Goal: Contribute content

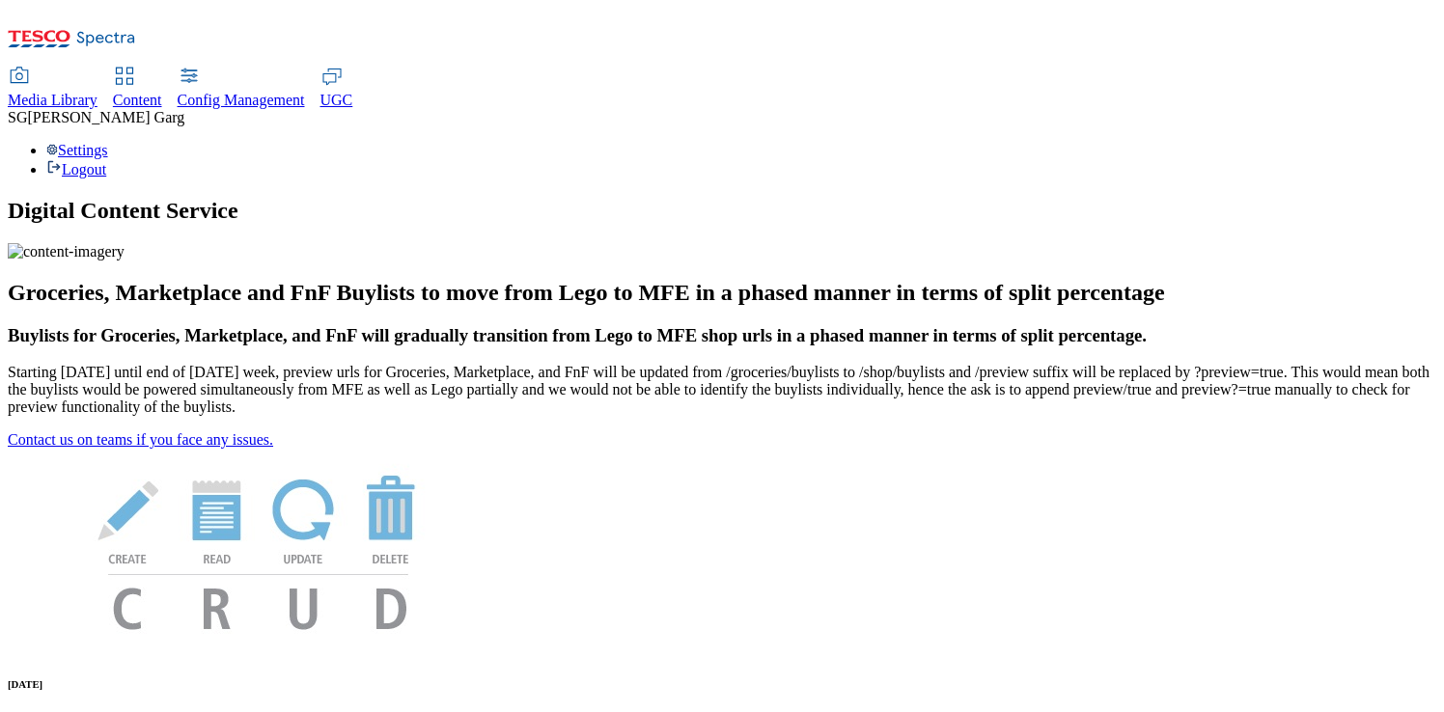
click at [162, 92] on span "Content" at bounding box center [137, 100] width 49 height 16
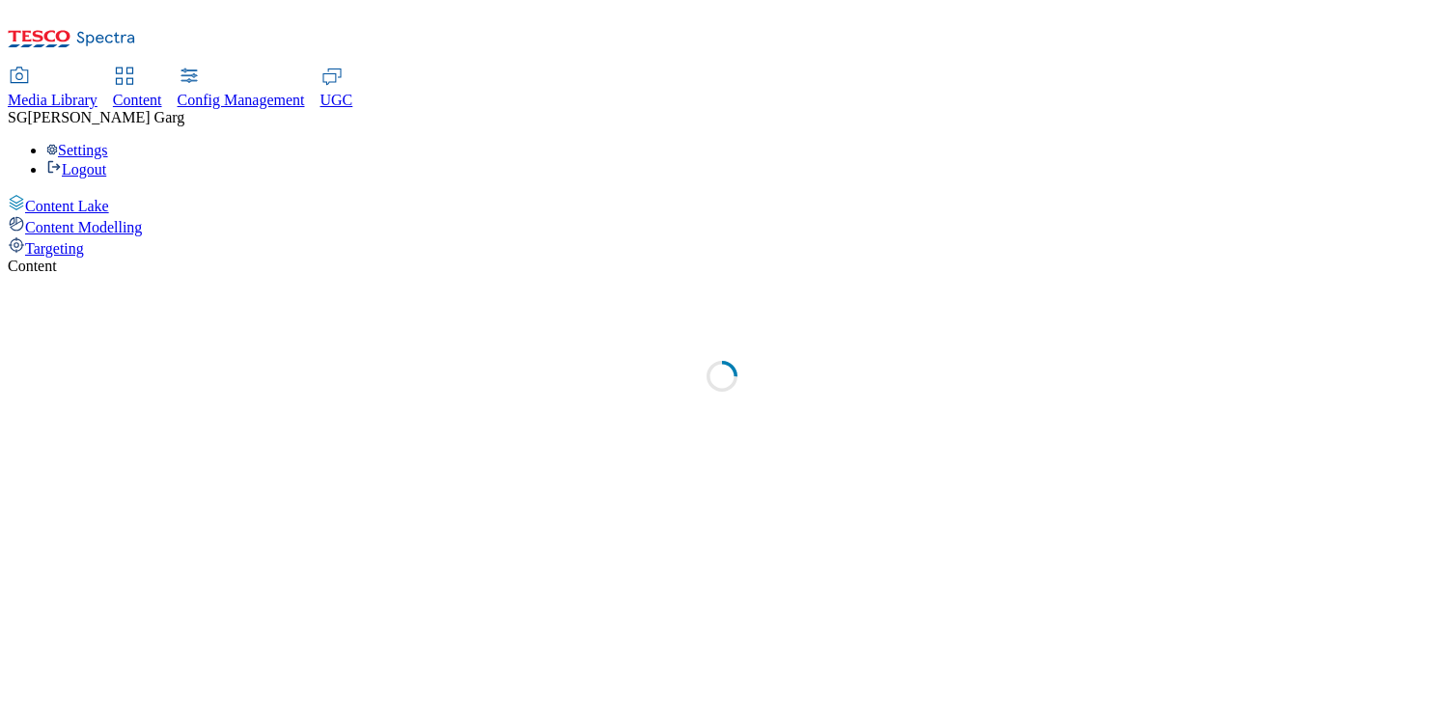
select select "group-comms"
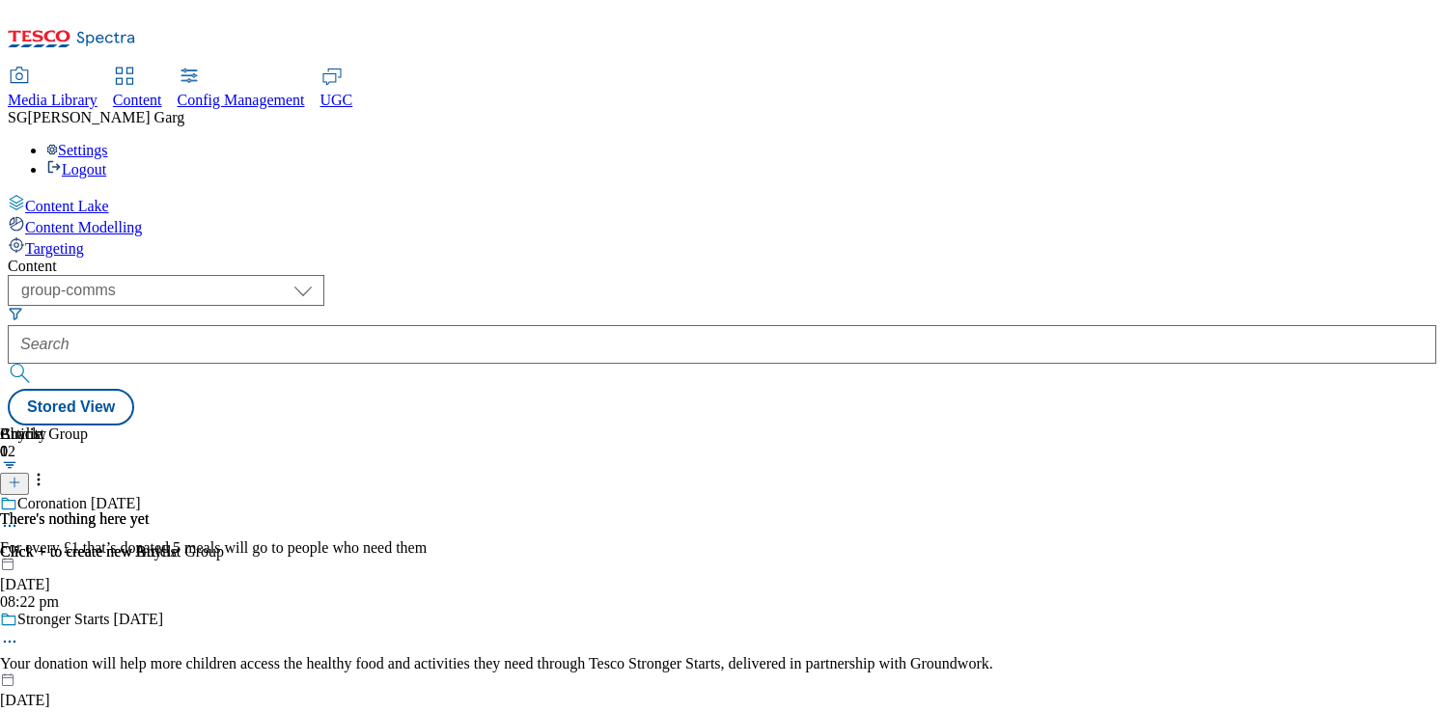
click at [84, 240] on span "Targeting" at bounding box center [54, 248] width 59 height 16
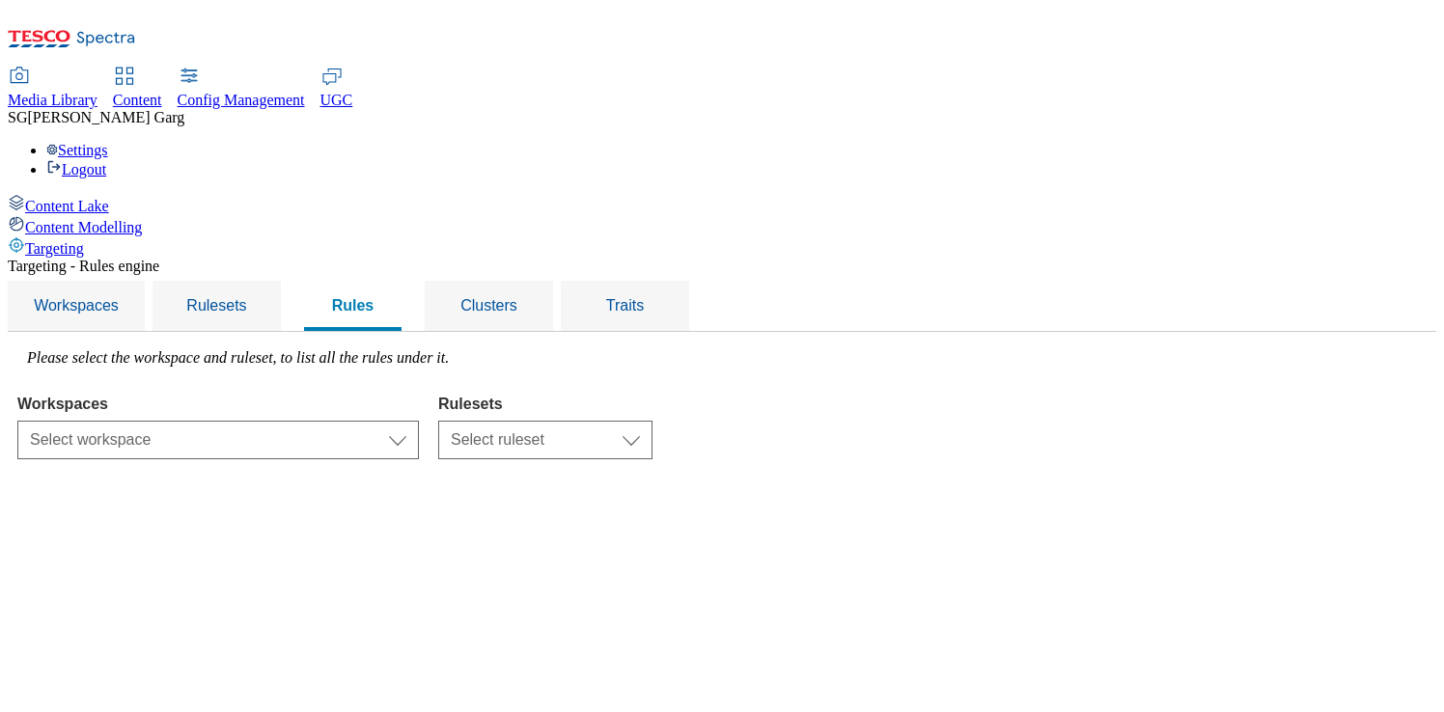
click at [136, 194] on div "Content Lake" at bounding box center [722, 204] width 1429 height 21
select select "group-comms"
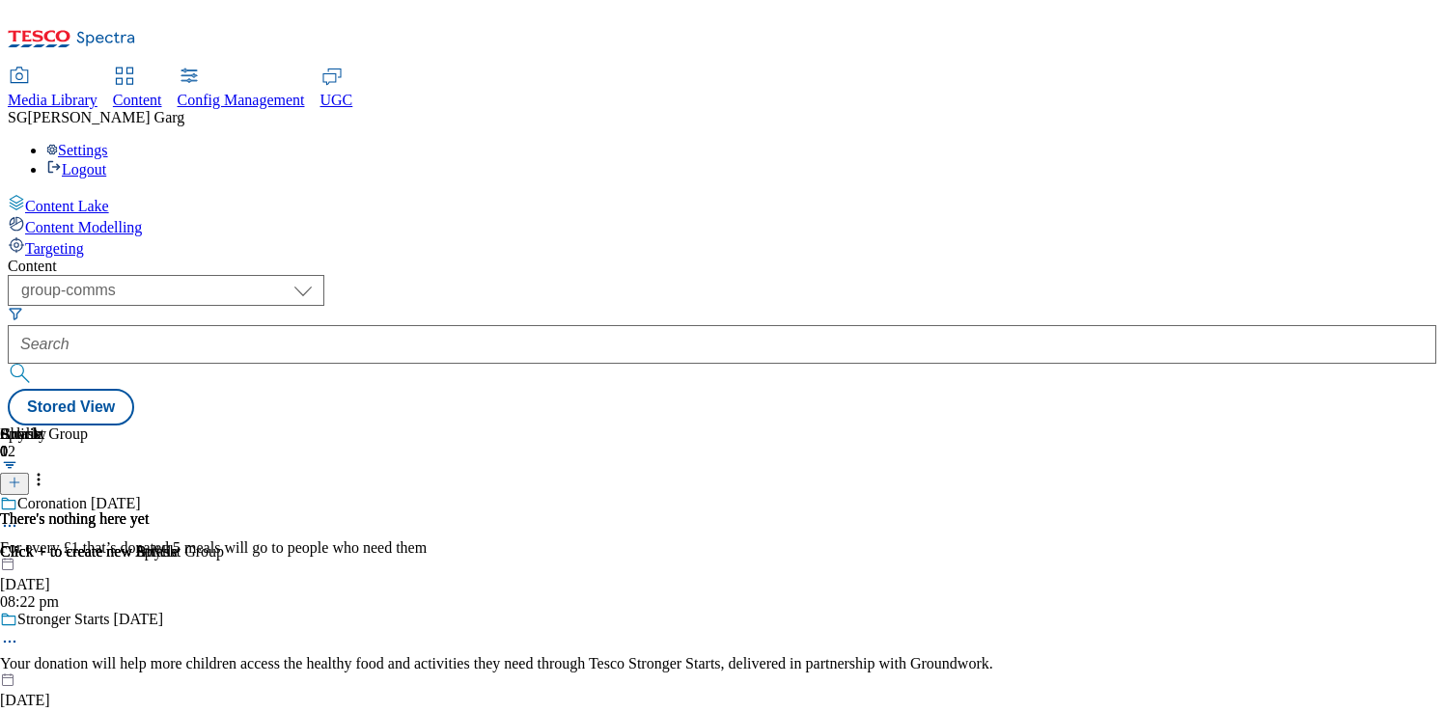
click at [84, 240] on span "Targeting" at bounding box center [54, 248] width 59 height 16
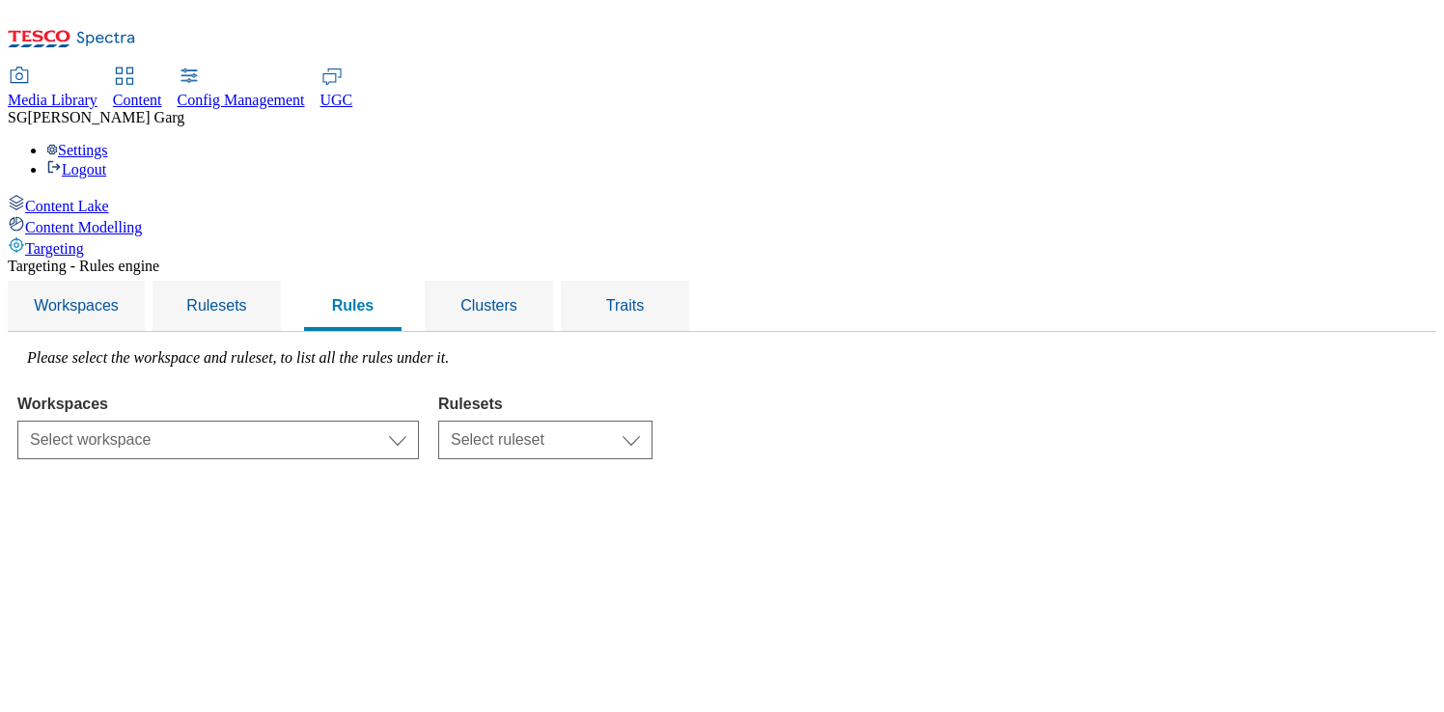
click at [97, 92] on div "Media Library" at bounding box center [53, 100] width 90 height 17
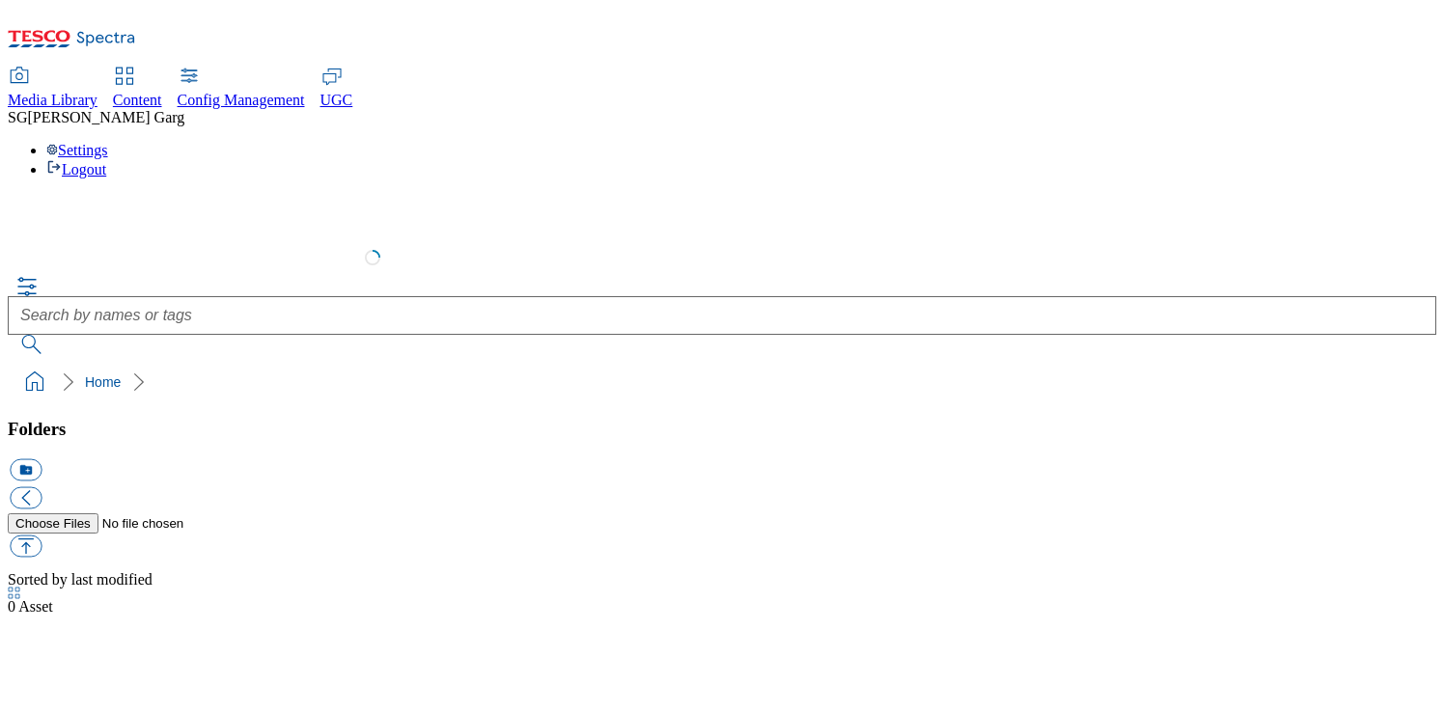
select select "flare-test"
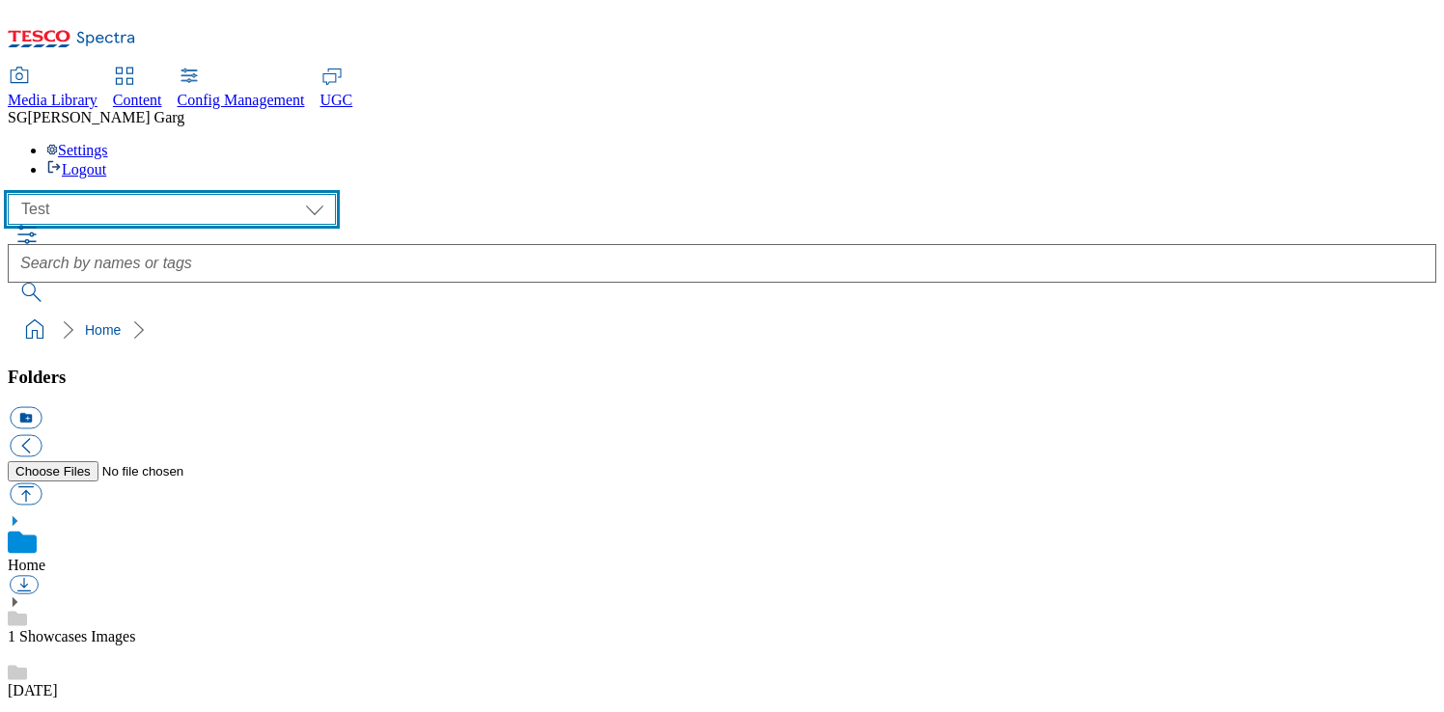
click at [131, 194] on select "All all CE Clubcard Boost UK Clubcard Marketing Clubcard ROI clubcard-boost-uk …" at bounding box center [172, 209] width 328 height 31
click at [14, 194] on select "All all CE Clubcard Boost UK Clubcard Marketing Clubcard ROI clubcard-boost-uk …" at bounding box center [172, 209] width 328 height 31
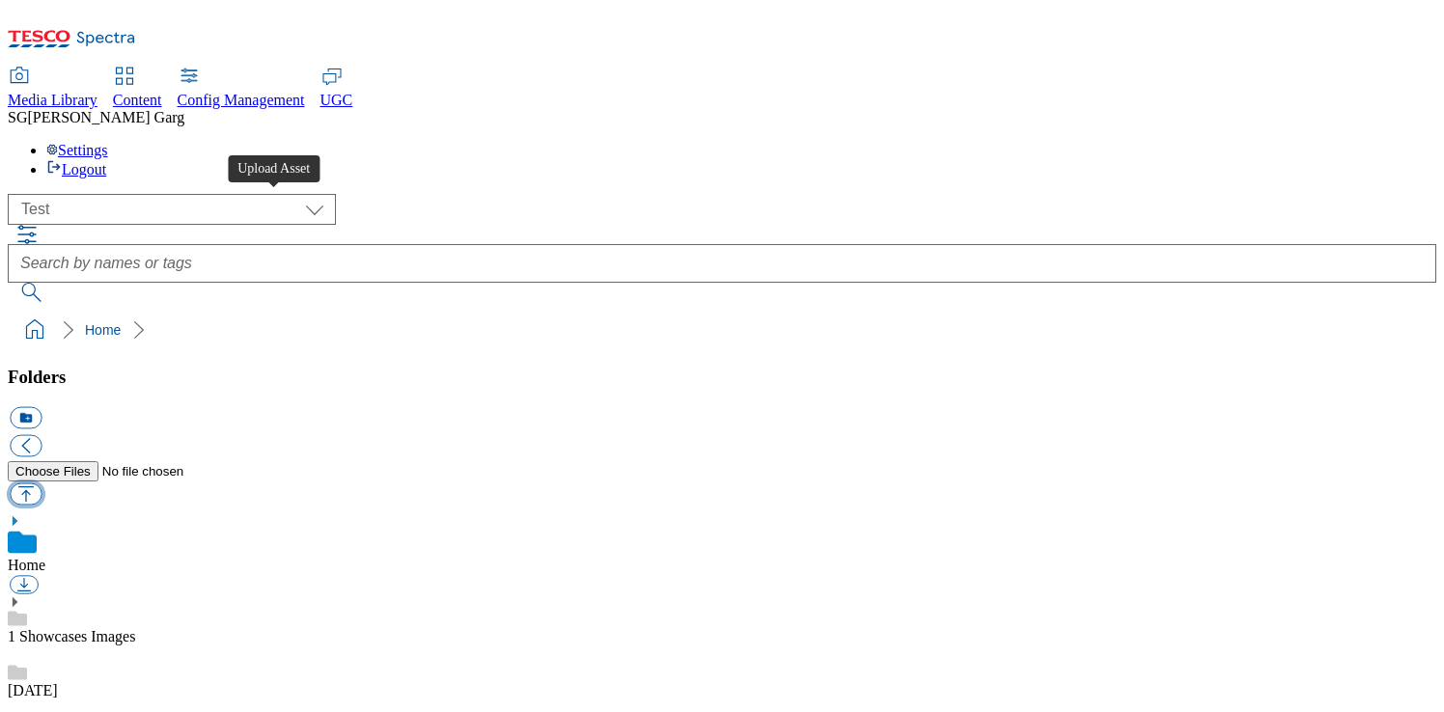
click at [42, 484] on button "button" at bounding box center [26, 495] width 32 height 22
type input "C:\fakepath\Screenshot 2025-08-20 at 3.12.27 PM.png"
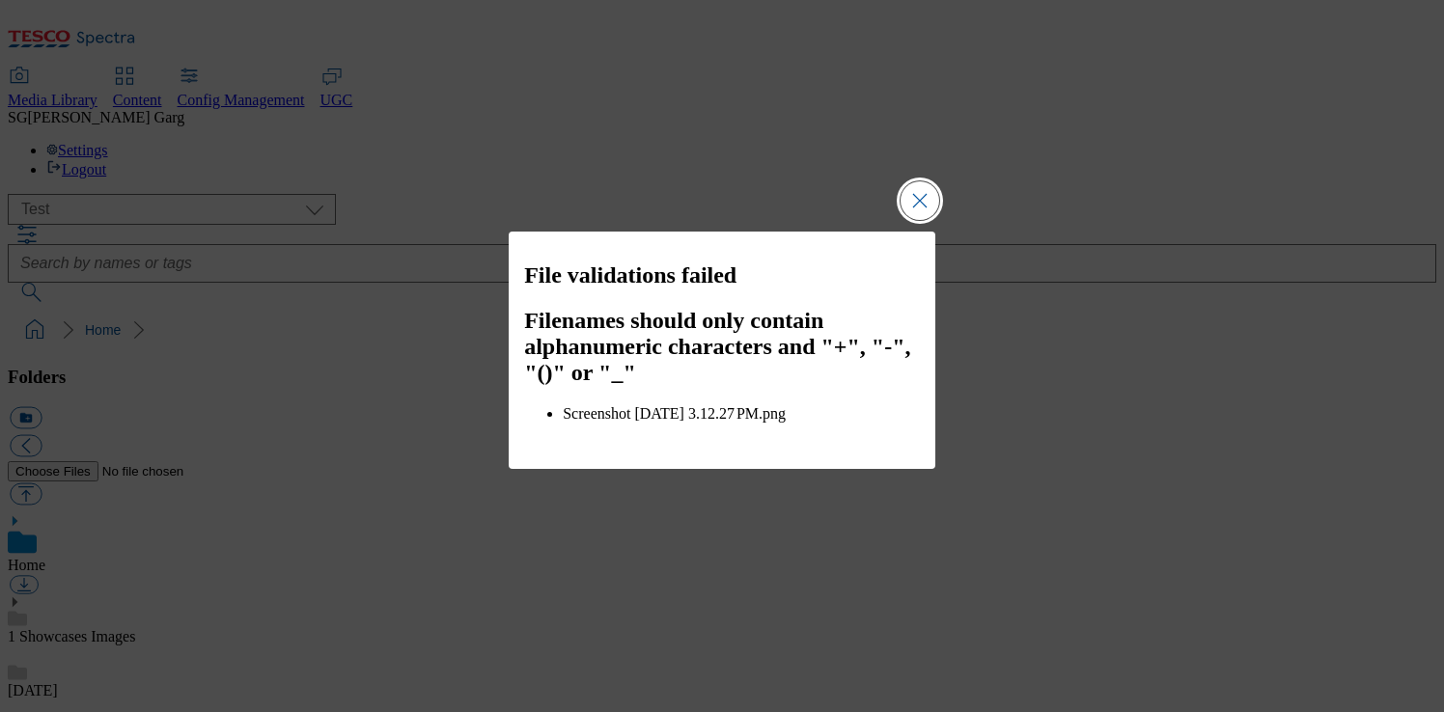
click at [921, 219] on button "Close Modal" at bounding box center [920, 200] width 39 height 39
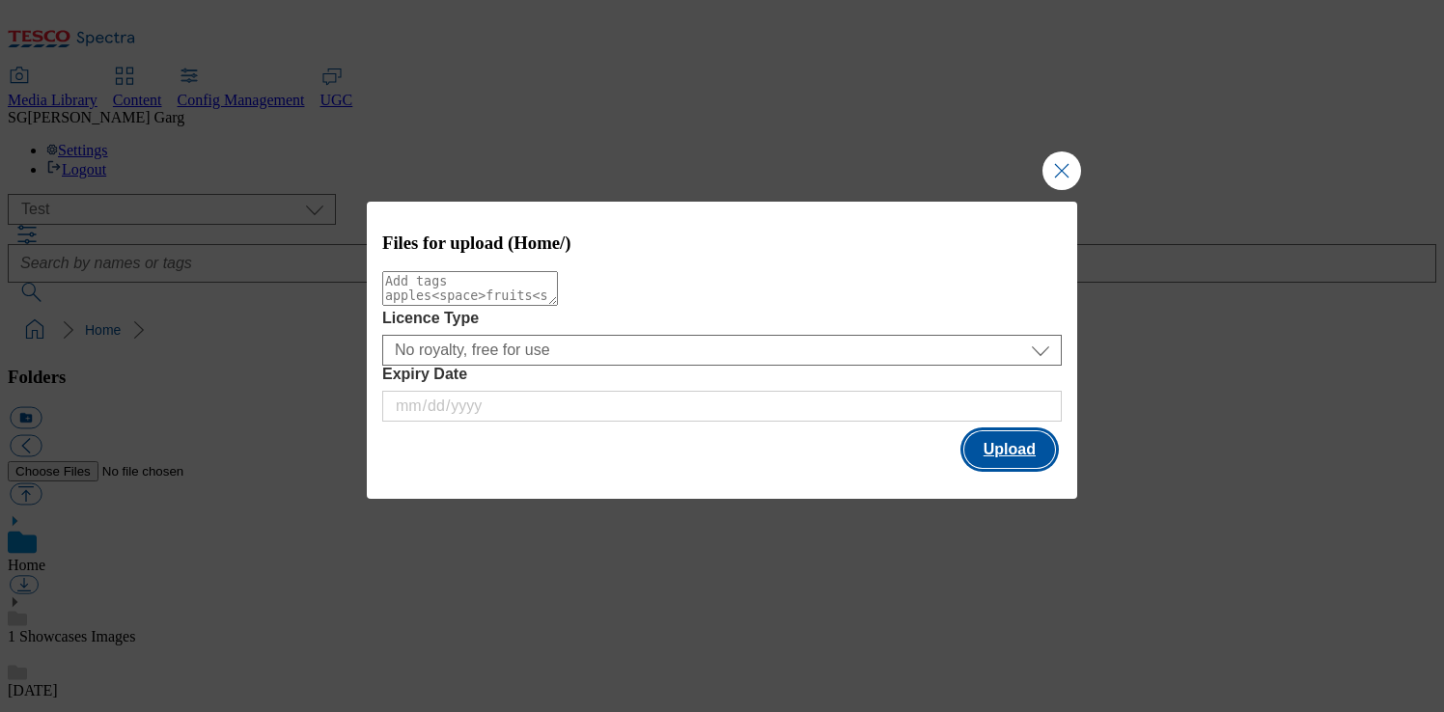
click at [984, 463] on button "Upload" at bounding box center [1009, 449] width 91 height 37
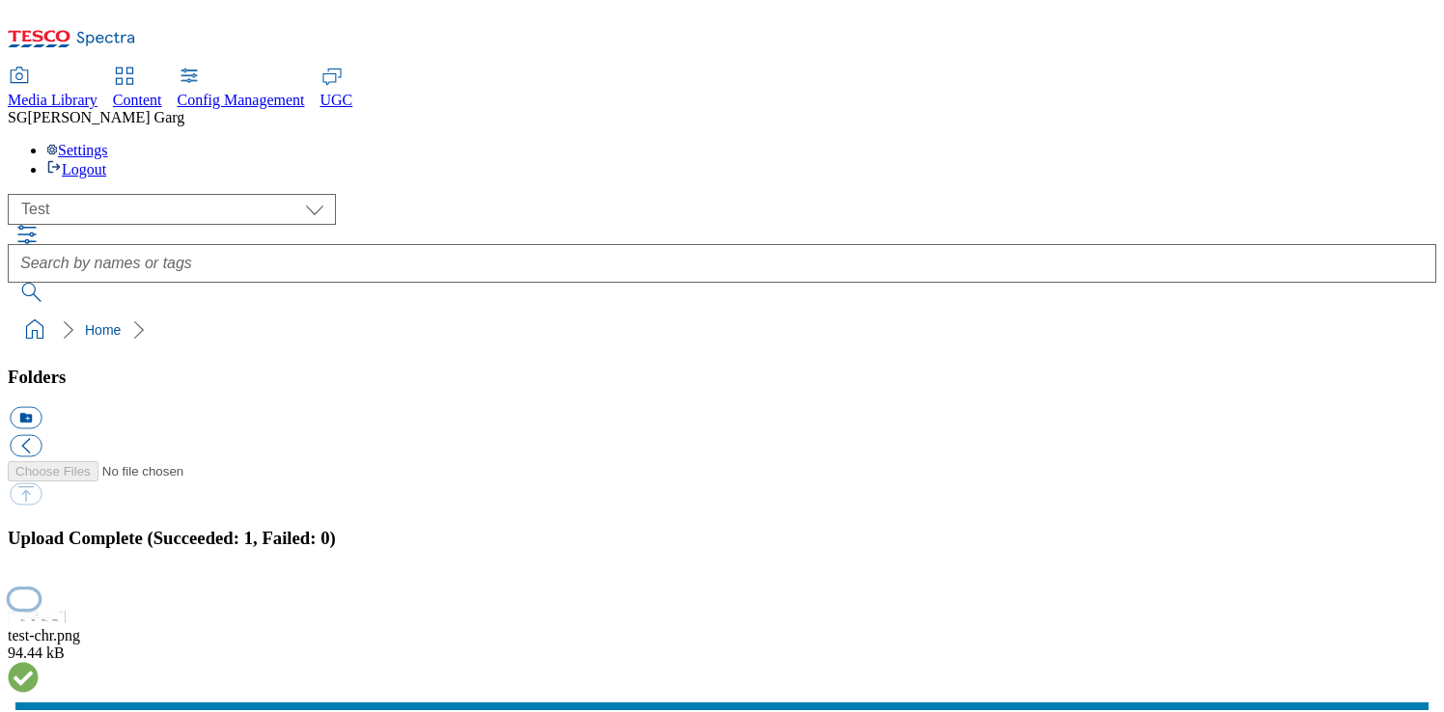
click at [39, 590] on button "button" at bounding box center [24, 599] width 29 height 18
